Goal: Information Seeking & Learning: Learn about a topic

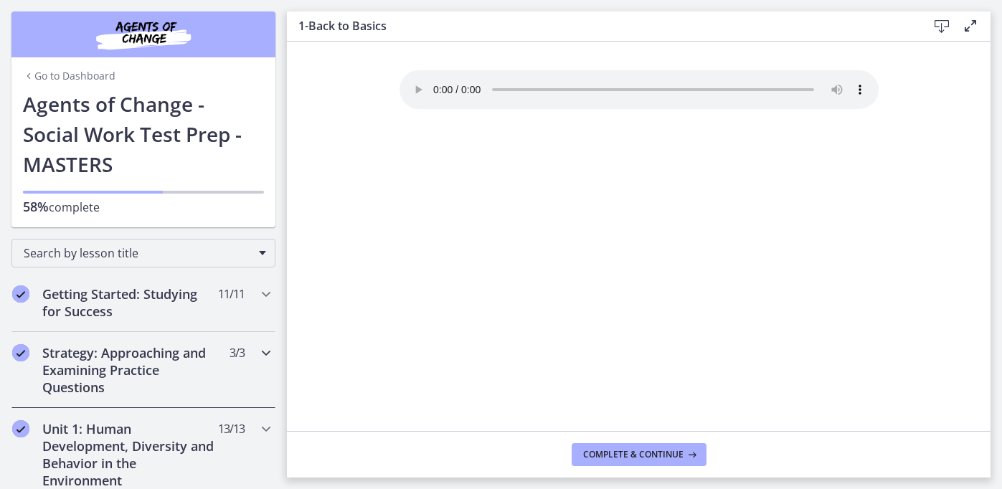
click at [146, 380] on h2 "Strategy: Approaching and Examining Practice Questions" at bounding box center [129, 370] width 175 height 52
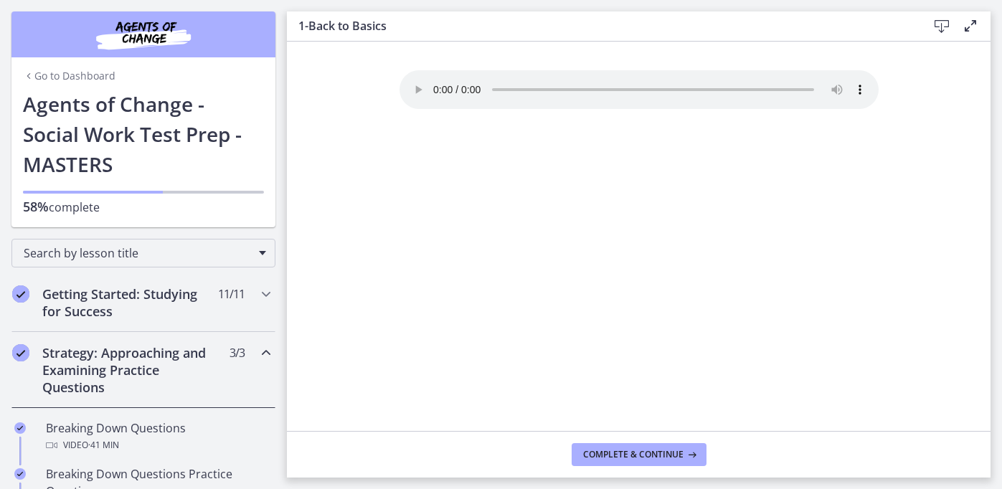
click at [164, 369] on h2 "Strategy: Approaching and Examining Practice Questions" at bounding box center [129, 370] width 175 height 52
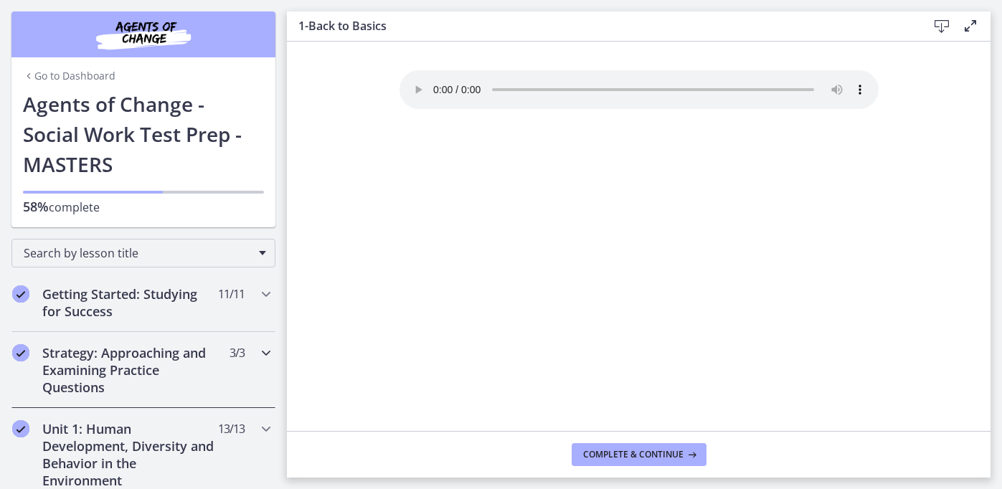
click at [99, 362] on h2 "Strategy: Approaching and Examining Practice Questions" at bounding box center [129, 370] width 175 height 52
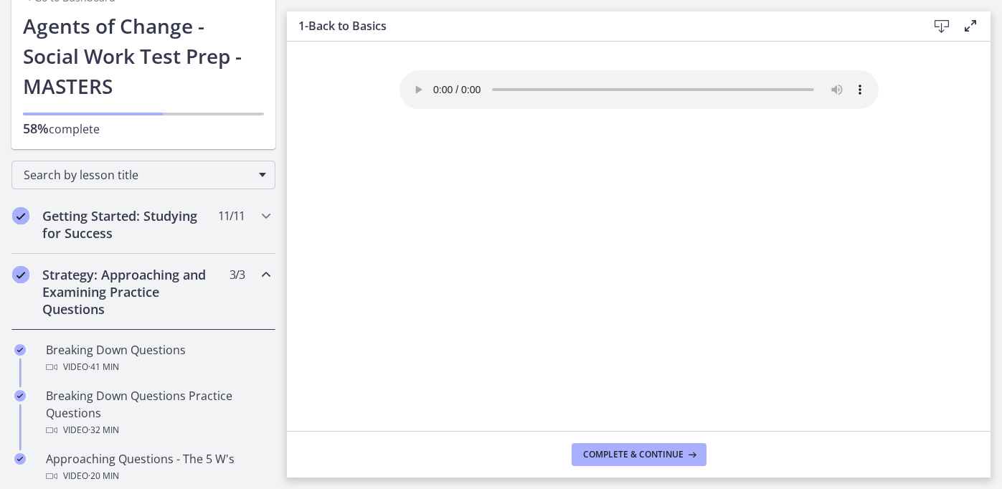
scroll to position [81, 0]
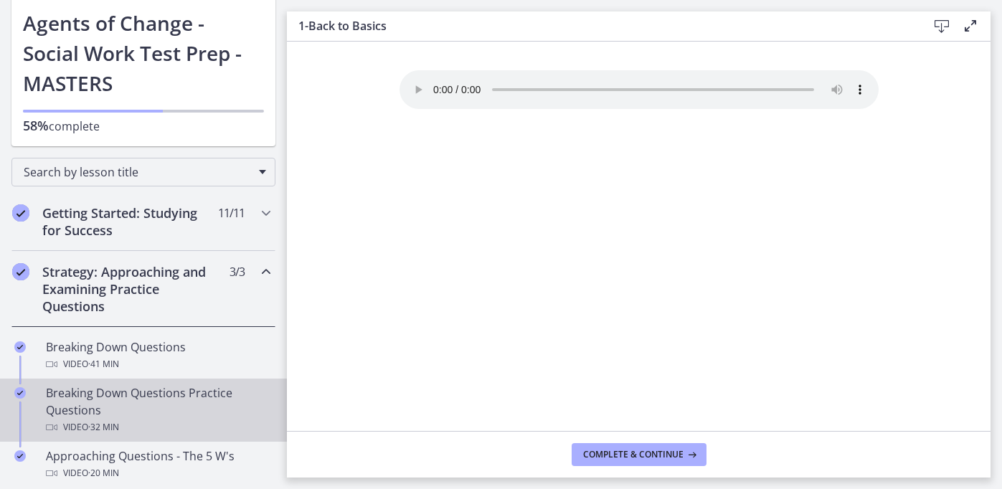
click at [107, 393] on div "Breaking Down Questions Practice Questions Video · 32 min" at bounding box center [158, 411] width 224 height 52
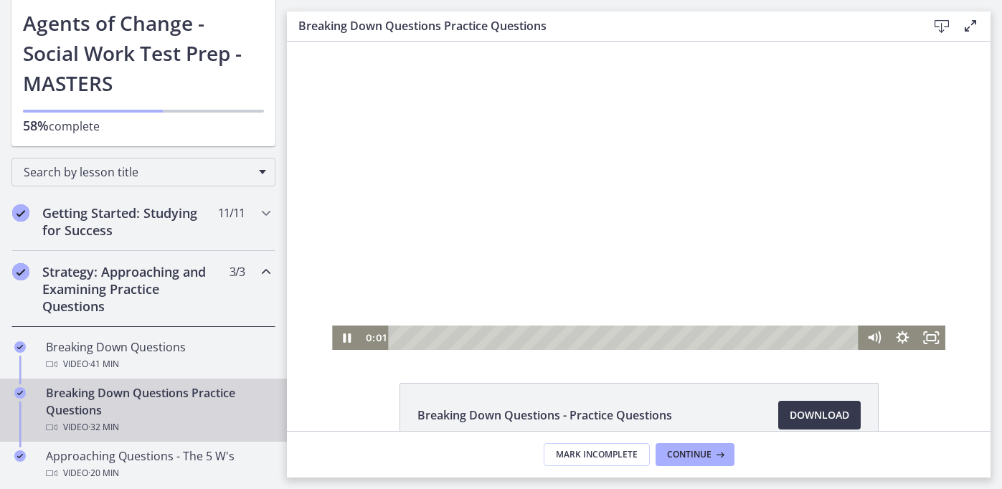
click at [635, 182] on div at bounding box center [639, 196] width 614 height 309
click at [964, 230] on div "Click for sound @keyframes VOLUME_SMALL_WAVE_FLASH { 0% { opacity: 0; } 33% { o…" at bounding box center [639, 196] width 704 height 309
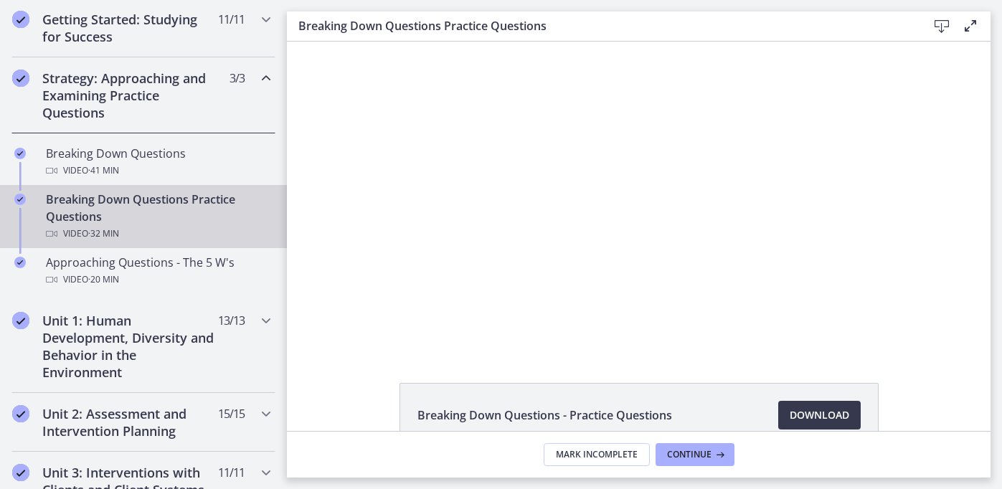
scroll to position [291, 0]
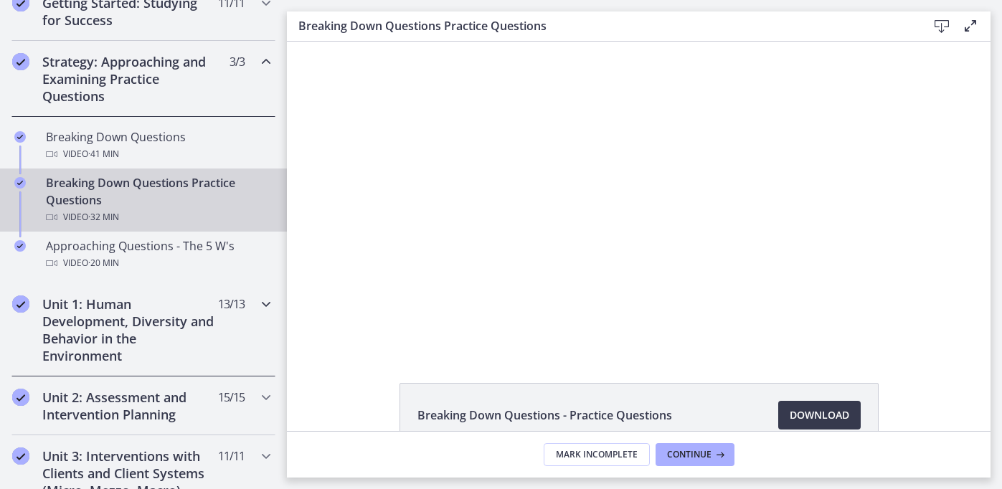
click at [172, 334] on h2 "Unit 1: Human Development, Diversity and Behavior in the Environment" at bounding box center [129, 330] width 175 height 69
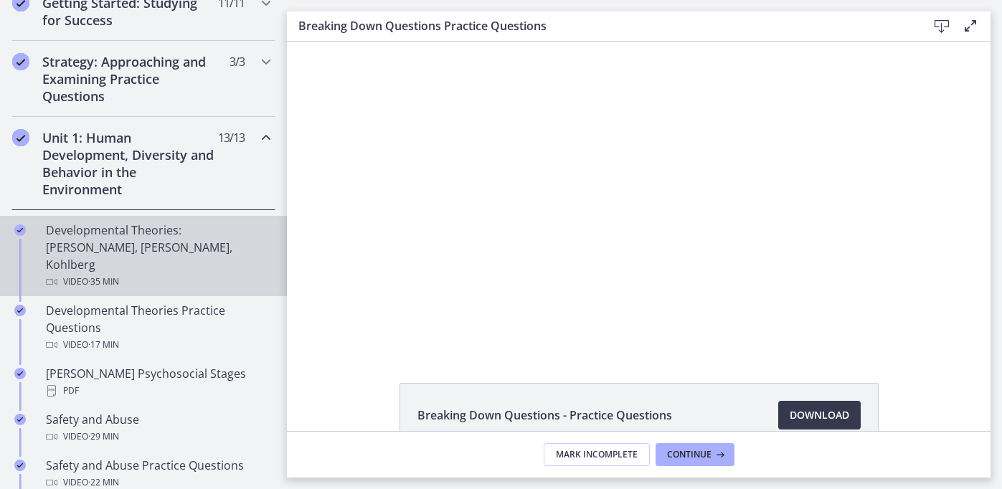
click at [182, 248] on div "Developmental Theories: [PERSON_NAME], [PERSON_NAME], Kohlberg Video · 35 min" at bounding box center [158, 256] width 224 height 69
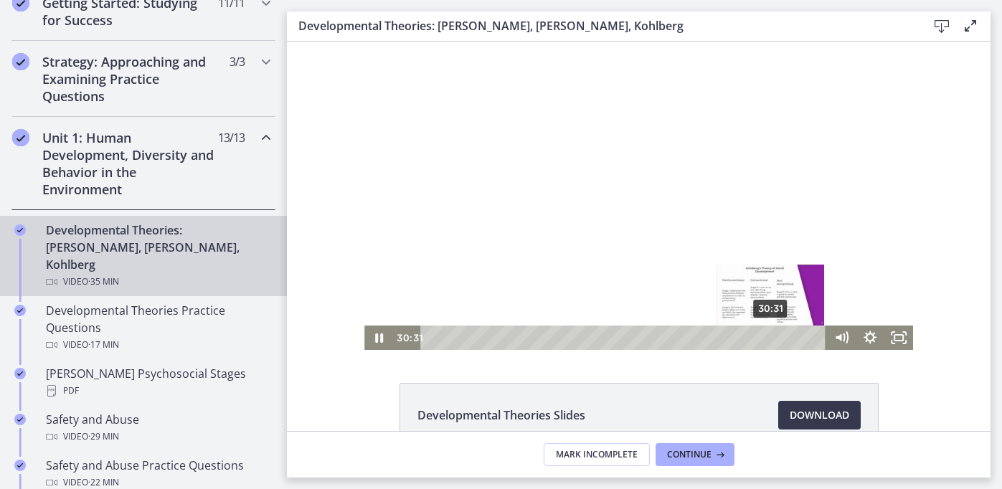
click at [772, 337] on div "30:31" at bounding box center [625, 338] width 389 height 24
click at [794, 338] on div "32:31" at bounding box center [625, 338] width 389 height 24
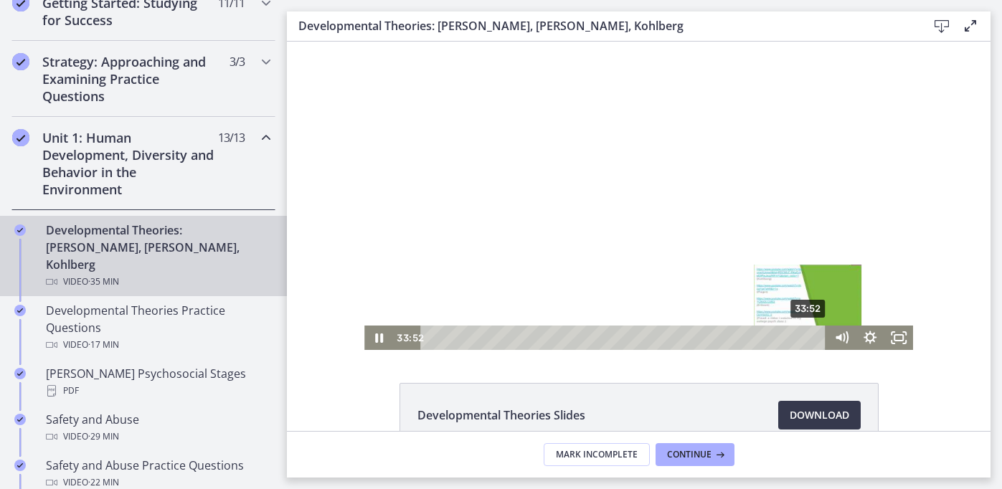
click at [809, 338] on div "33:52" at bounding box center [625, 338] width 389 height 24
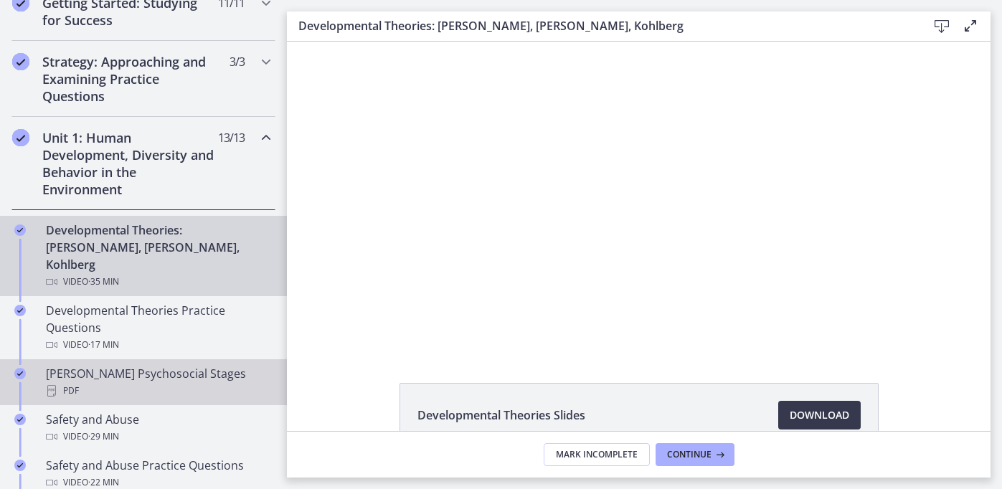
click at [209, 365] on div "[PERSON_NAME] Psychosocial Stages PDF" at bounding box center [158, 382] width 224 height 34
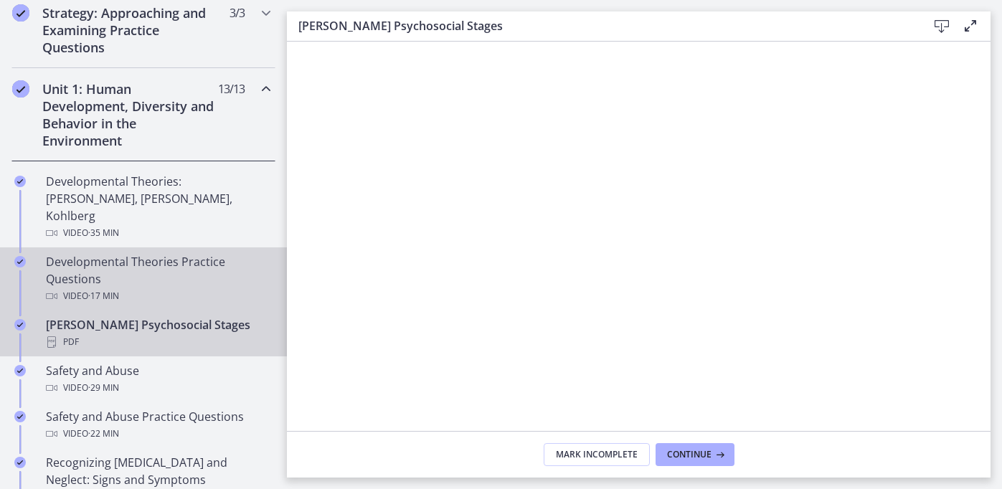
scroll to position [344, 0]
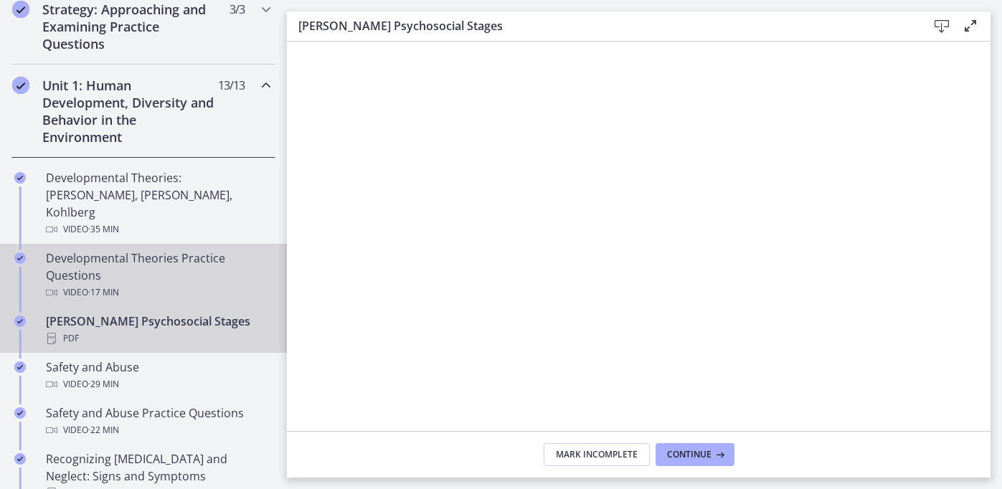
click at [198, 251] on div "Developmental Theories Practice Questions Video · 17 min" at bounding box center [158, 276] width 224 height 52
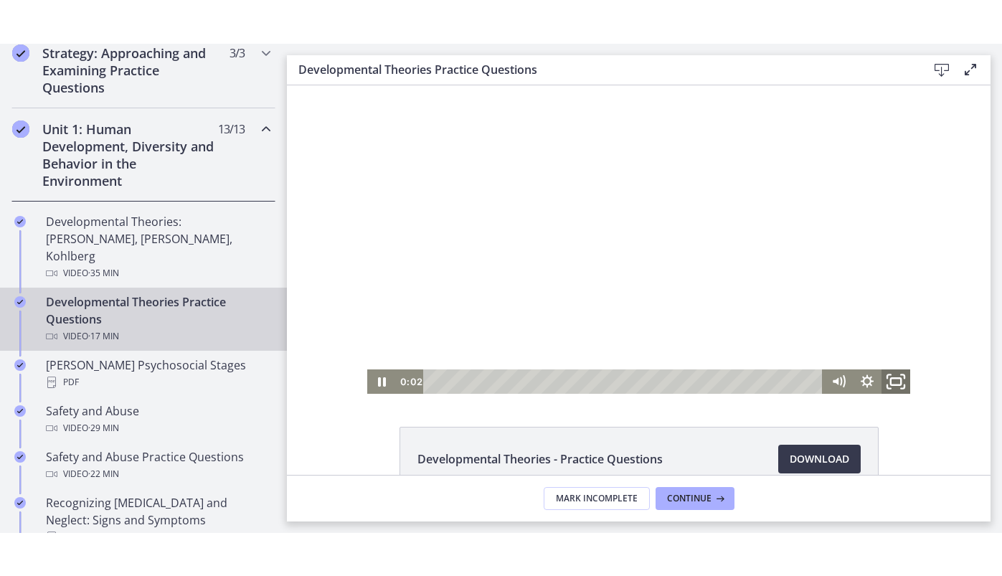
click at [901, 383] on icon "Fullscreen" at bounding box center [896, 381] width 34 height 29
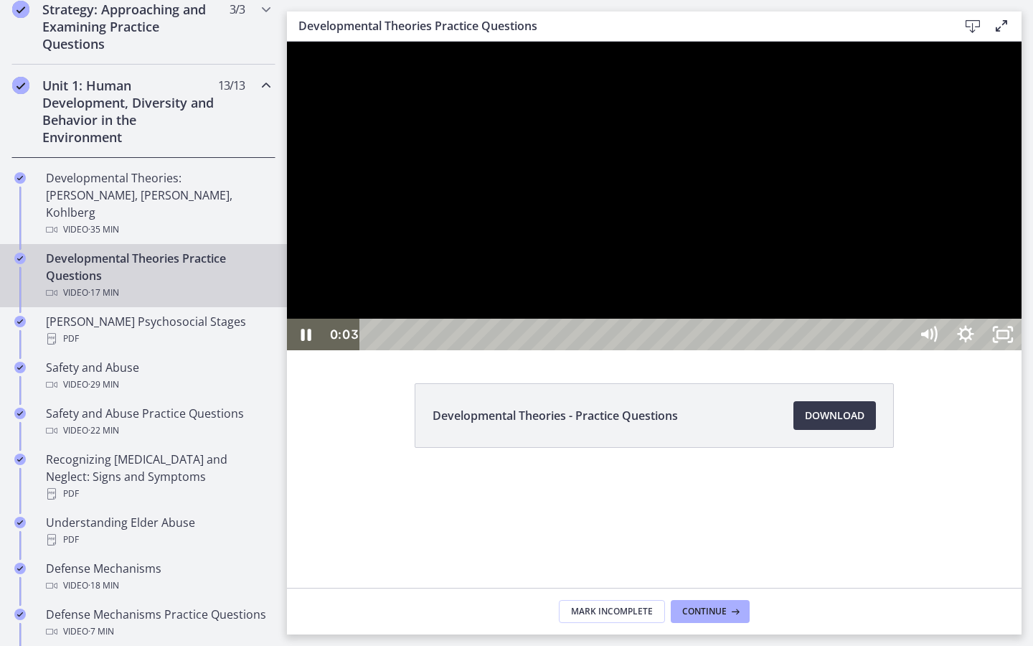
click at [1002, 350] on div at bounding box center [654, 196] width 735 height 309
click at [397, 350] on div "Playbar" at bounding box center [637, 335] width 527 height 32
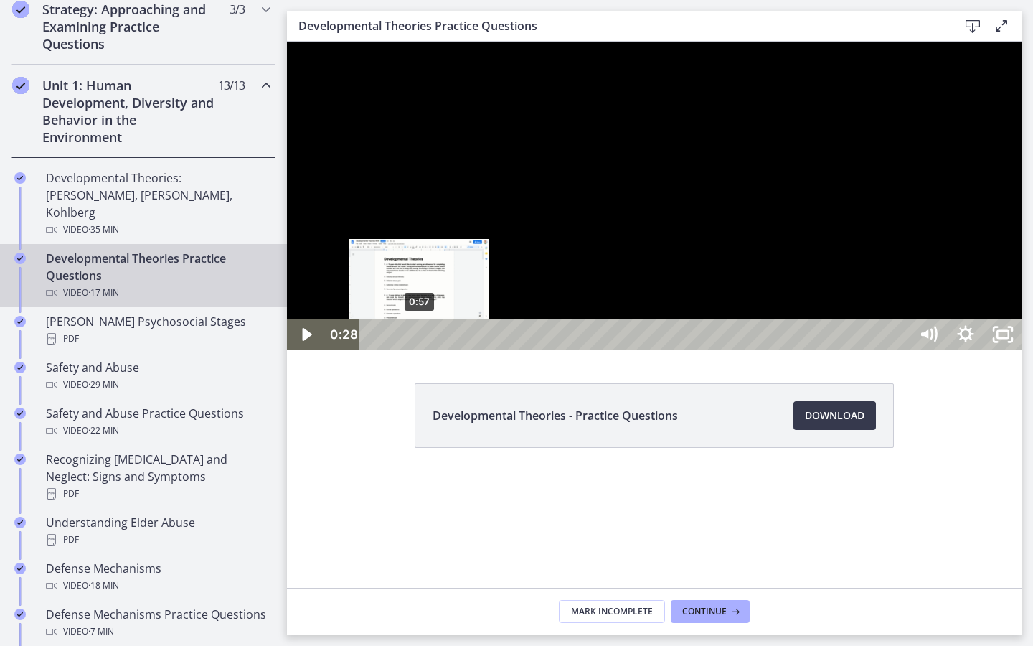
click at [420, 350] on div "0:57" at bounding box center [637, 335] width 527 height 32
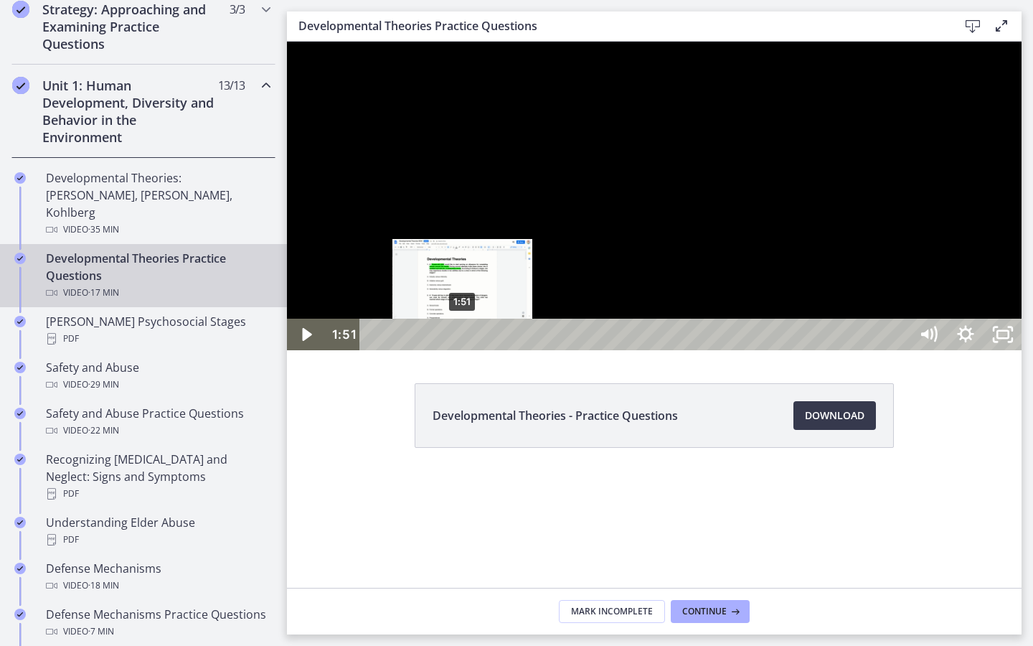
click at [463, 350] on div "1:51" at bounding box center [637, 335] width 527 height 32
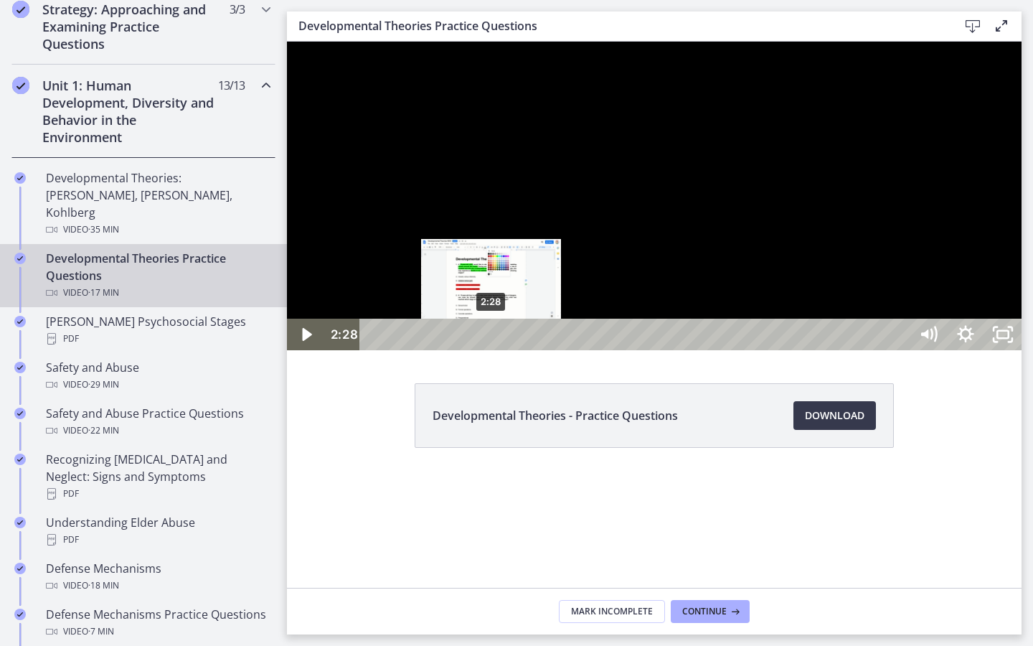
click at [492, 350] on div "2:28" at bounding box center [637, 335] width 527 height 32
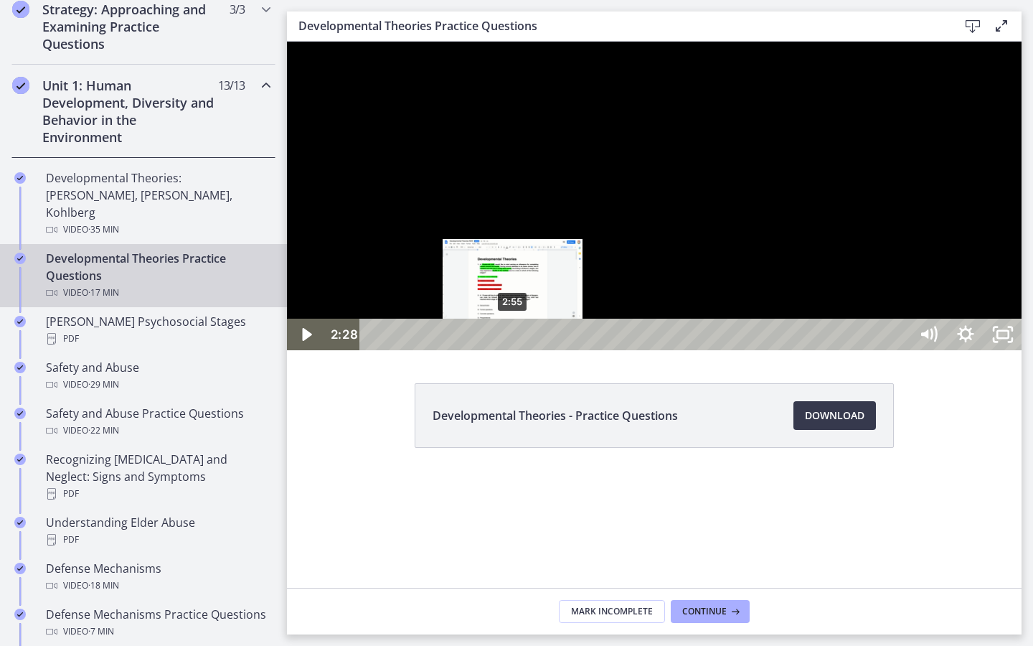
click at [514, 350] on div "2:55" at bounding box center [637, 335] width 527 height 32
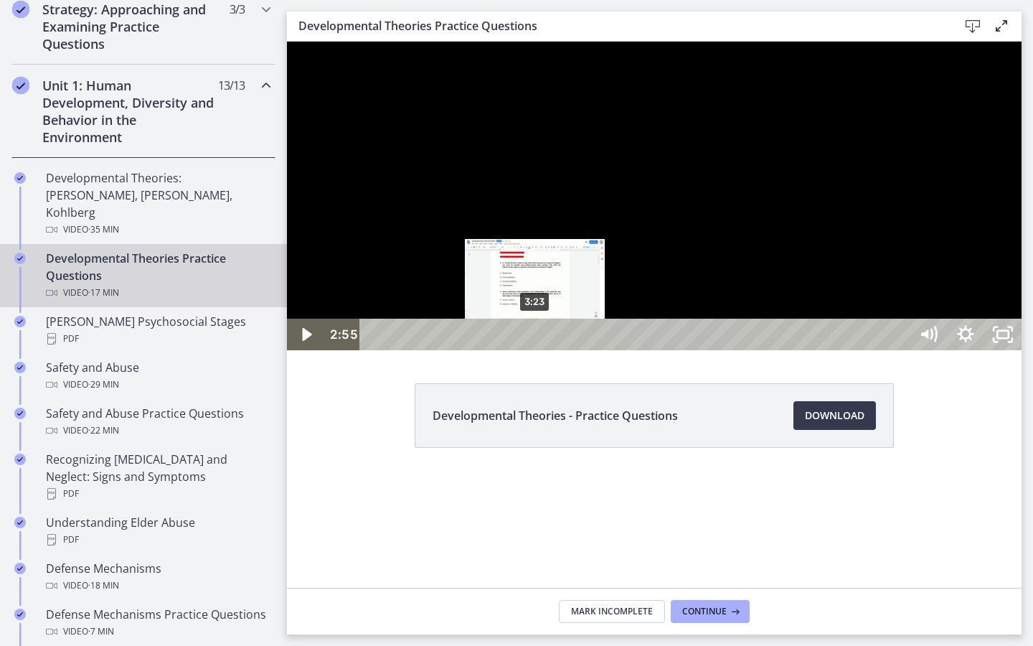
click at [536, 350] on div "3:23" at bounding box center [637, 335] width 527 height 32
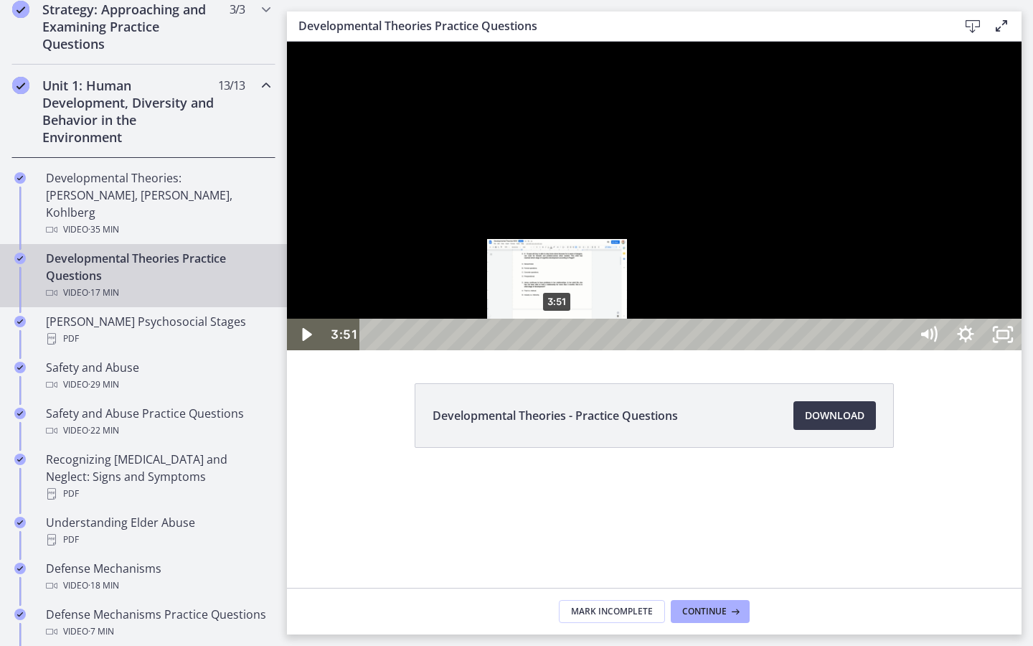
click at [558, 350] on div "3:51" at bounding box center [637, 335] width 527 height 32
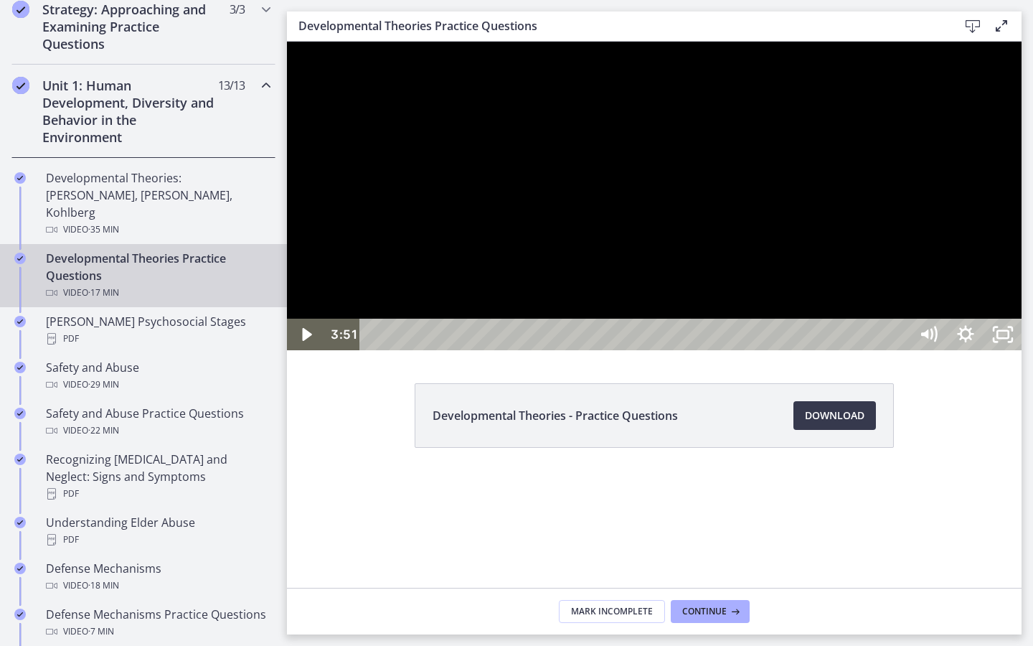
click at [586, 350] on div at bounding box center [654, 196] width 735 height 309
click at [574, 350] on div at bounding box center [654, 196] width 735 height 309
click at [1002, 350] on icon "Unfullscreen" at bounding box center [1002, 335] width 37 height 32
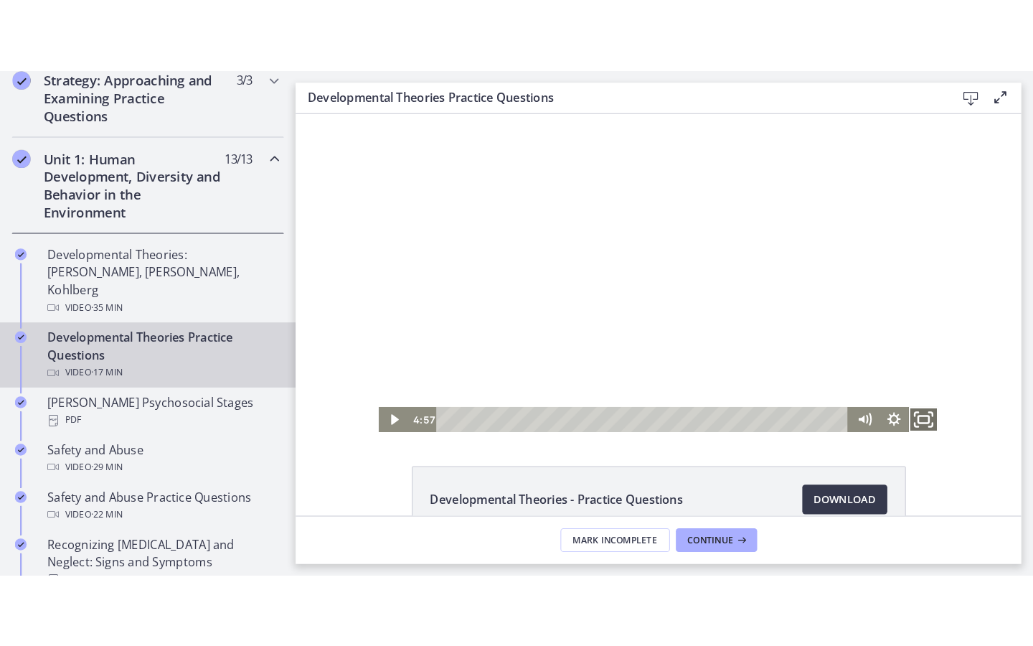
click at [904, 408] on icon "Fullscreen" at bounding box center [905, 409] width 34 height 29
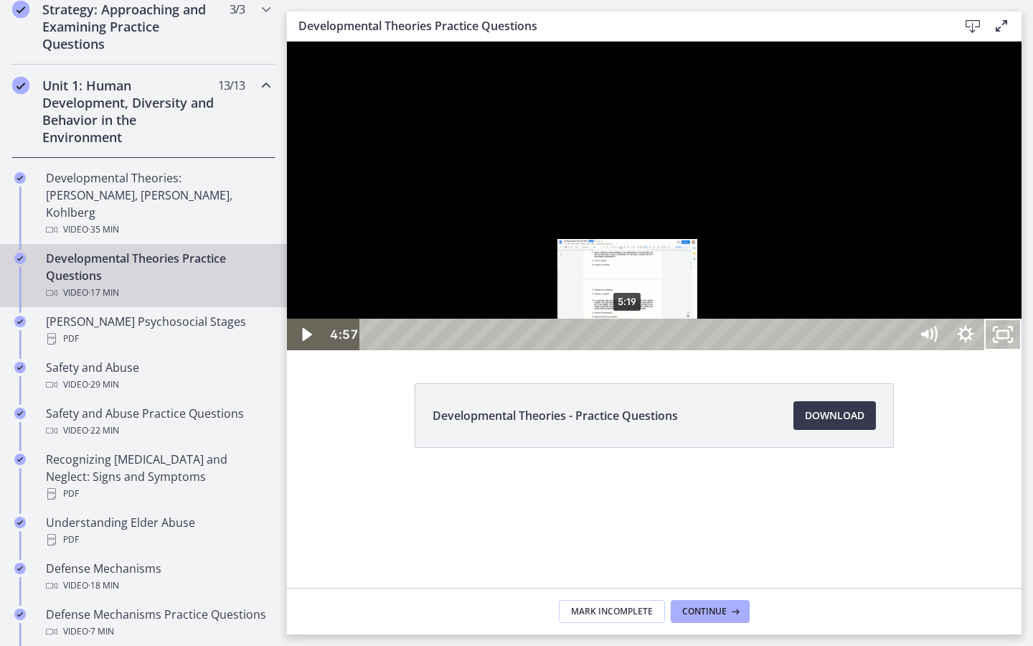
click at [629, 350] on div "5:19" at bounding box center [637, 335] width 527 height 32
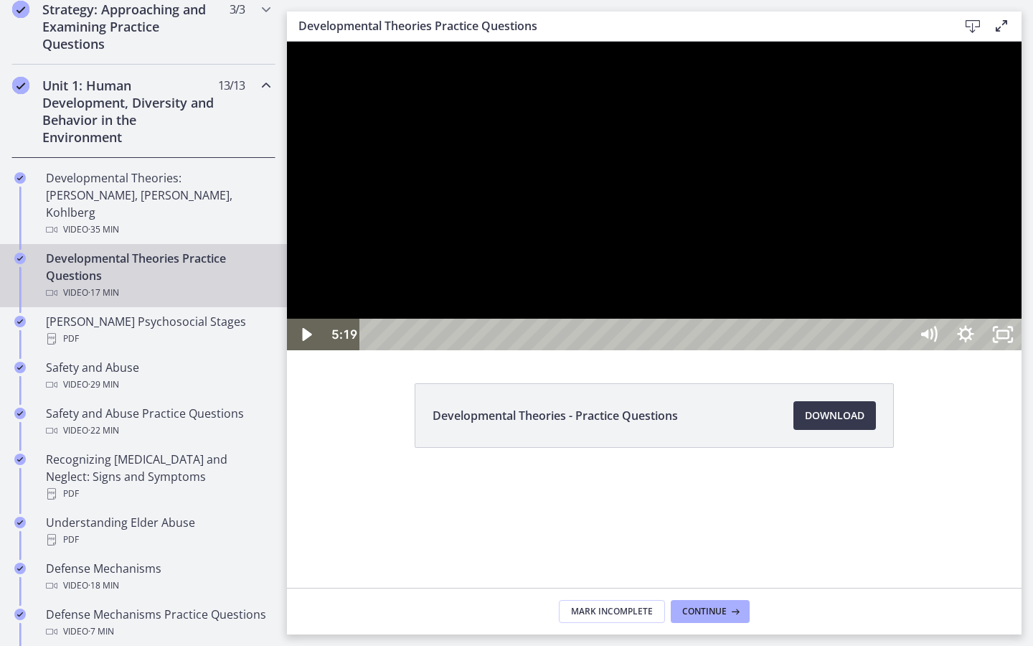
click at [683, 350] on div at bounding box center [654, 196] width 735 height 309
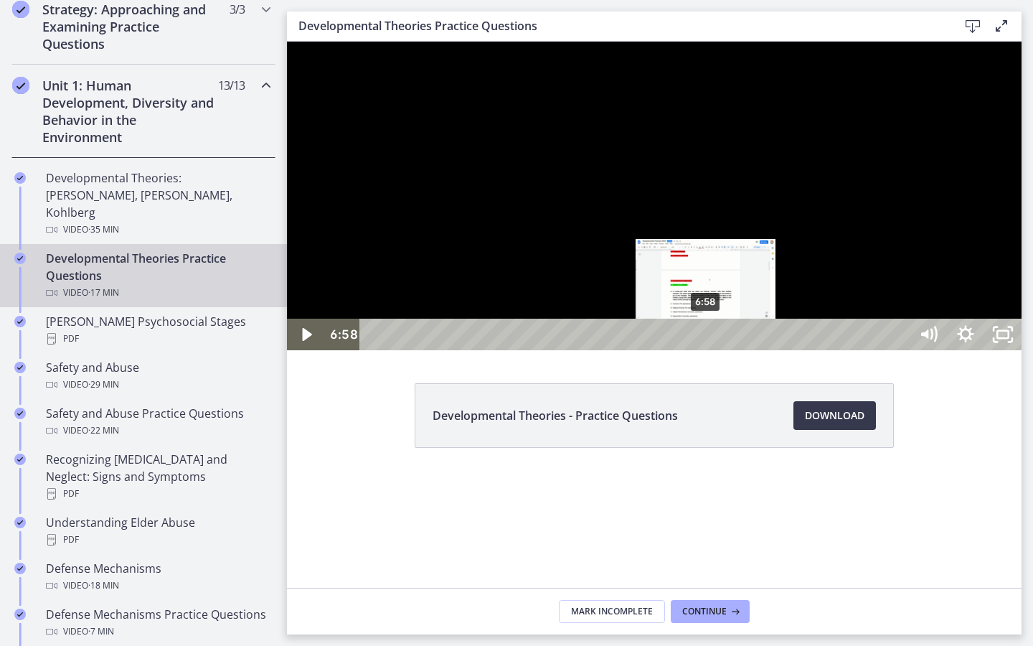
click at [707, 350] on div "6:58" at bounding box center [637, 335] width 527 height 32
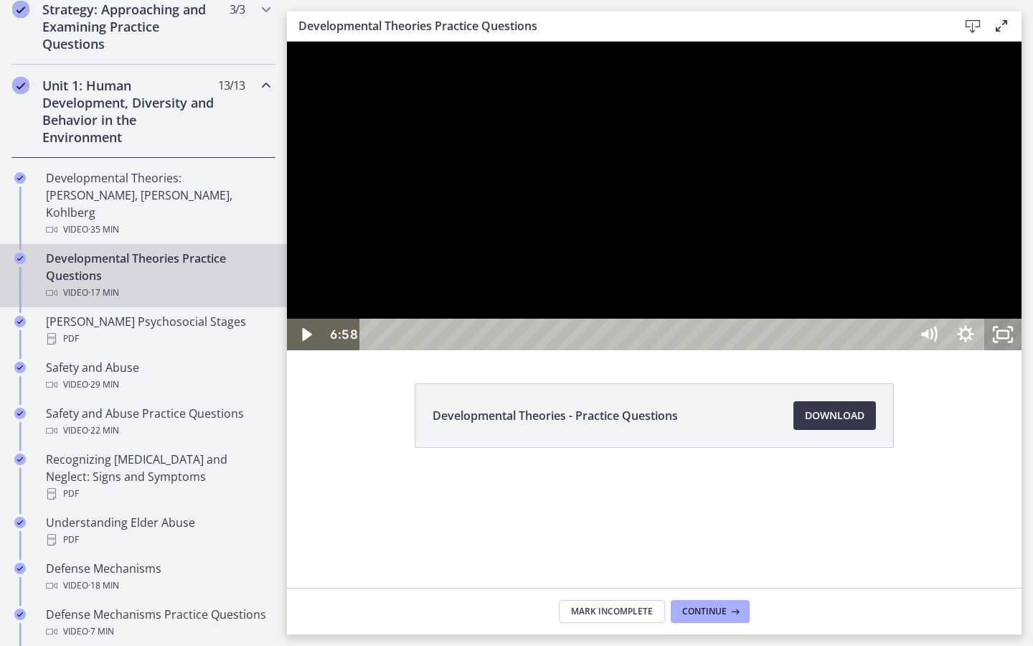
click at [1002, 350] on icon "Unfullscreen" at bounding box center [1002, 335] width 37 height 32
